Goal: Task Accomplishment & Management: Use online tool/utility

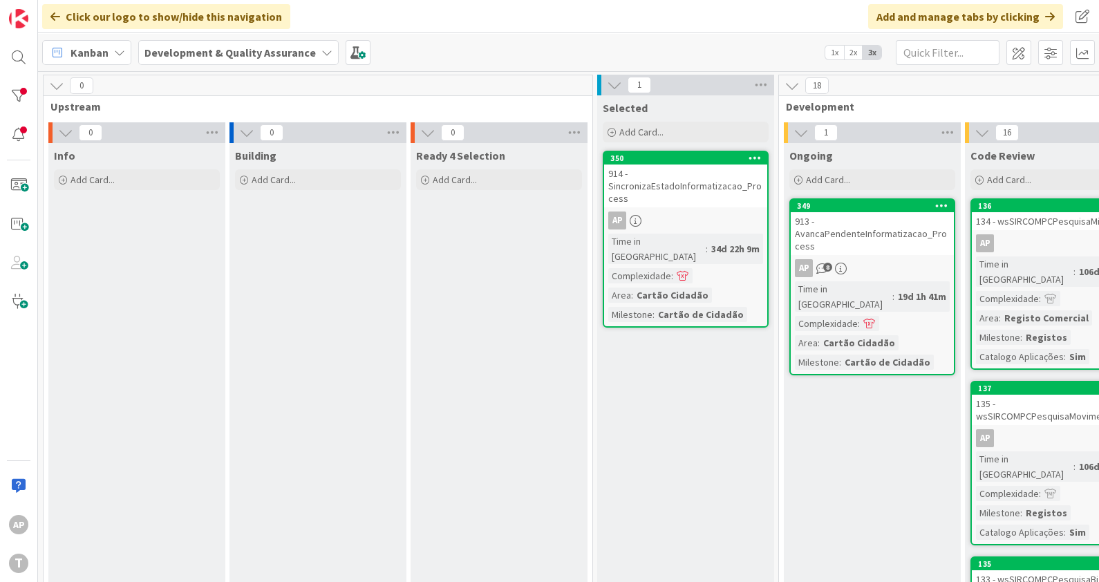
click at [871, 243] on div "913 - AvancaPendenteInformatizacao_Process" at bounding box center [872, 233] width 163 height 43
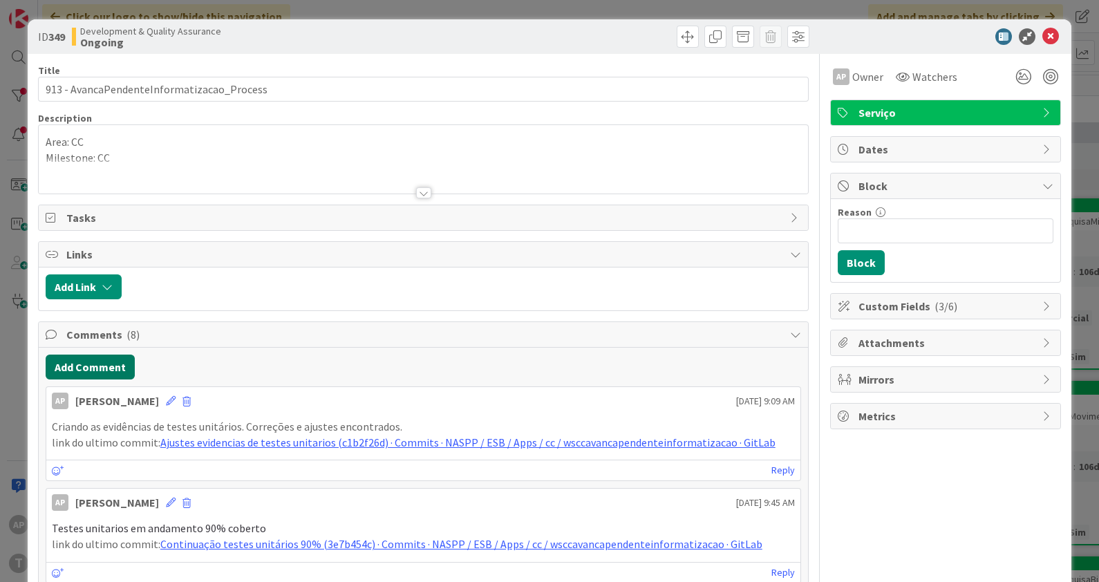
click at [76, 362] on button "Add Comment" at bounding box center [90, 367] width 89 height 25
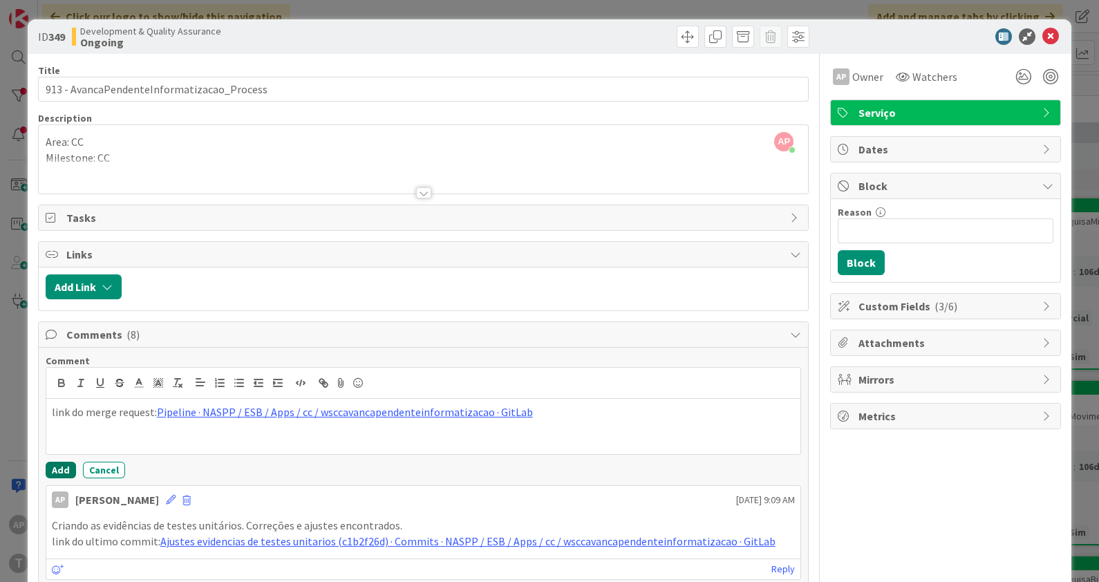
click at [54, 463] on button "Add" at bounding box center [61, 470] width 30 height 17
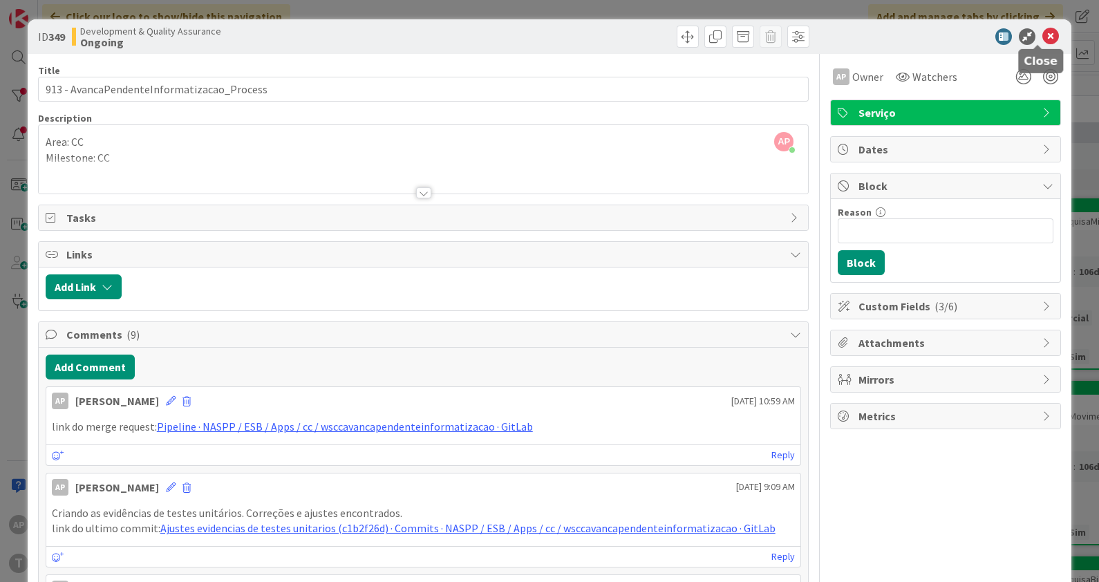
click at [1042, 35] on icon at bounding box center [1050, 36] width 17 height 17
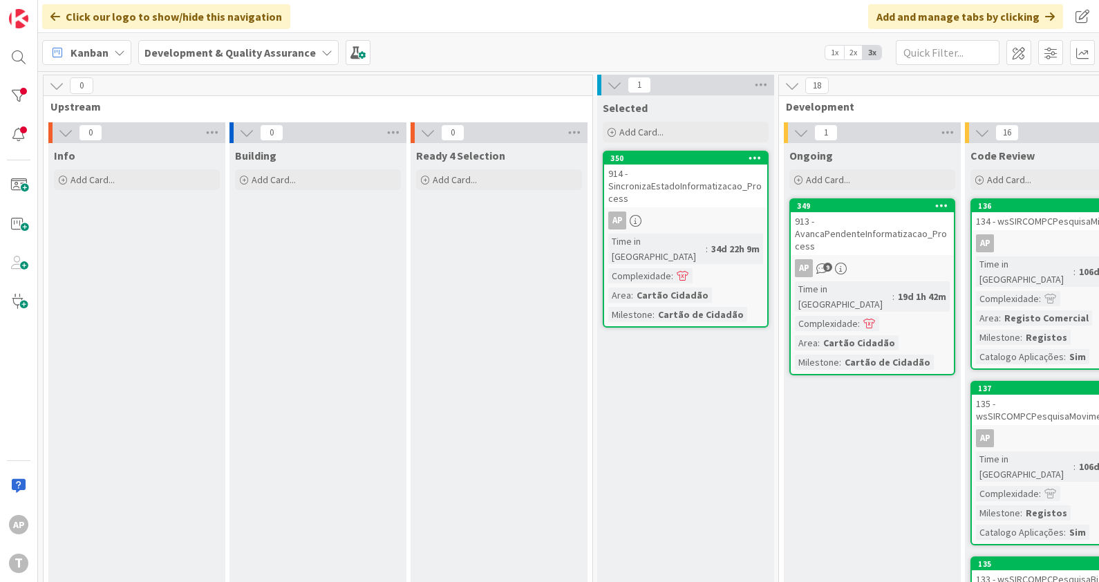
click at [943, 203] on icon at bounding box center [941, 205] width 13 height 10
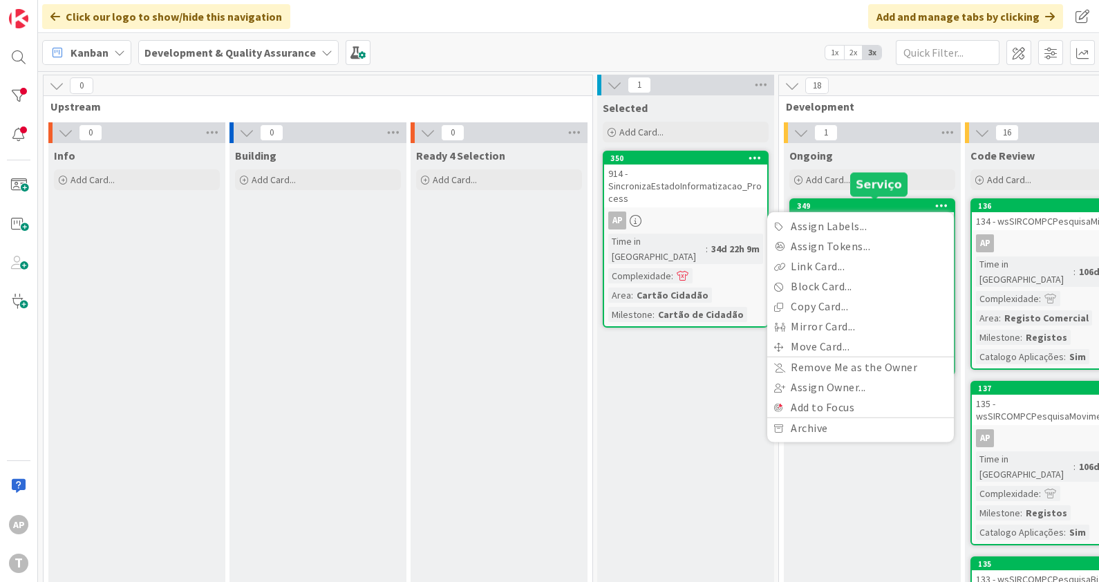
click at [879, 207] on div "349" at bounding box center [875, 206] width 157 height 10
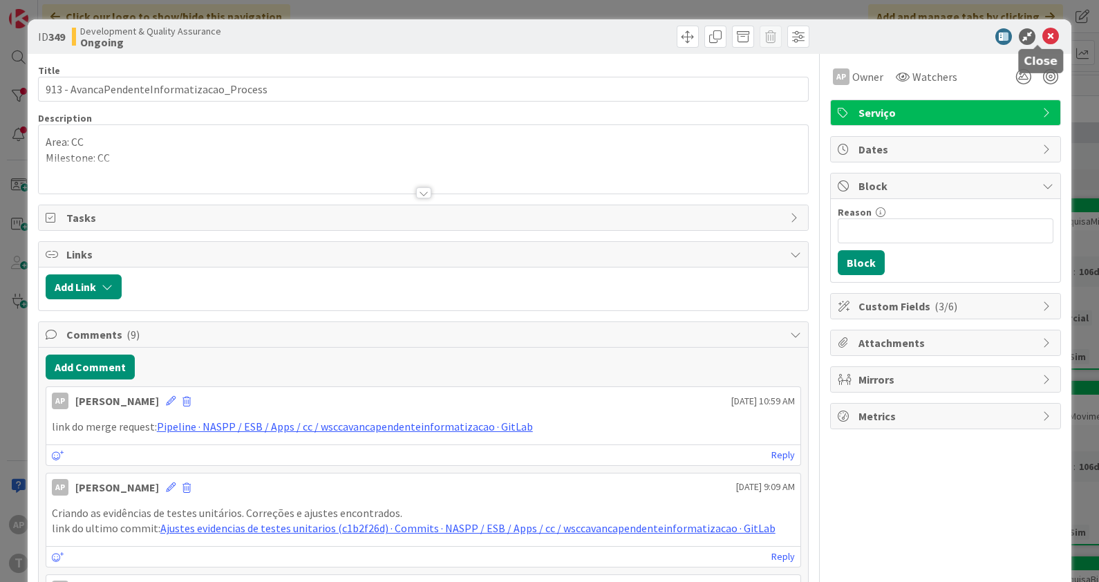
click at [1042, 35] on icon at bounding box center [1050, 36] width 17 height 17
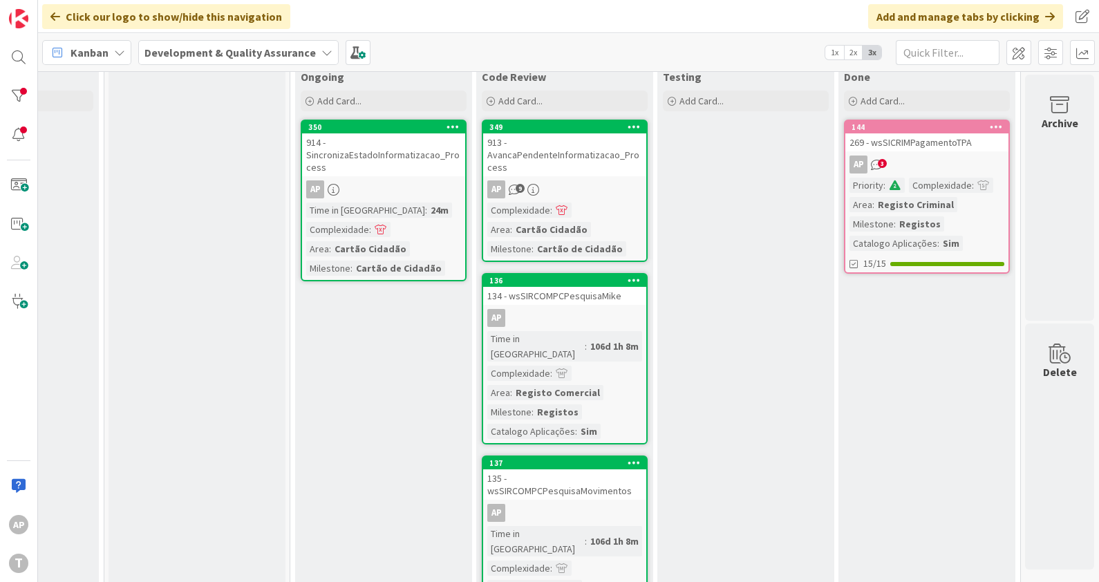
scroll to position [0, 501]
